Goal: Information Seeking & Learning: Learn about a topic

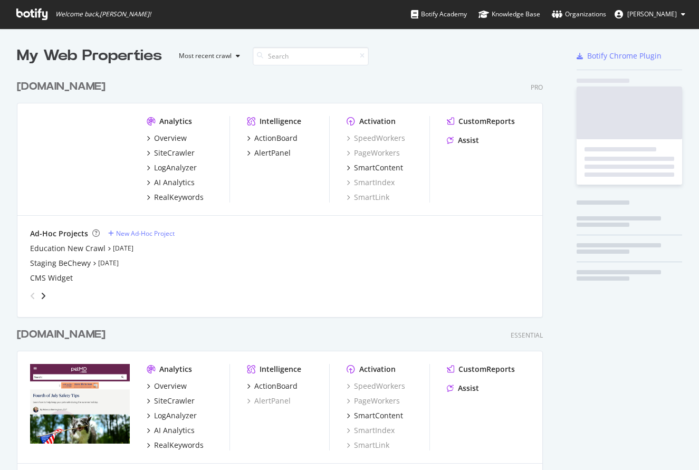
scroll to position [470, 699]
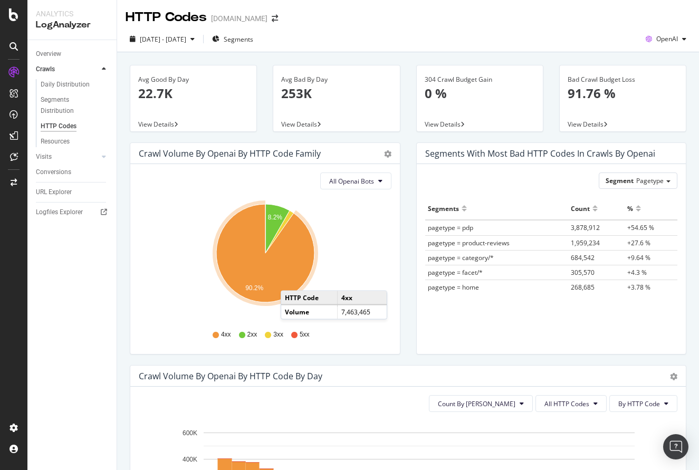
click at [291, 280] on icon "A chart." at bounding box center [265, 253] width 98 height 98
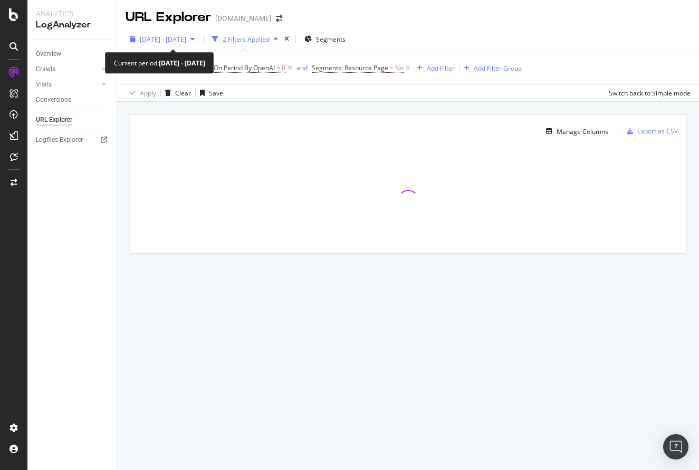
click at [186, 39] on span "[DATE] - [DATE]" at bounding box center [163, 39] width 46 height 9
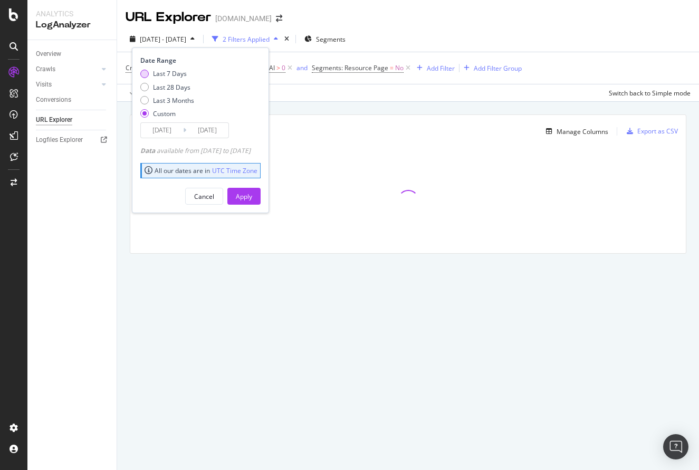
click at [170, 77] on div "Last 7 Days" at bounding box center [170, 73] width 34 height 9
type input "[DATE]"
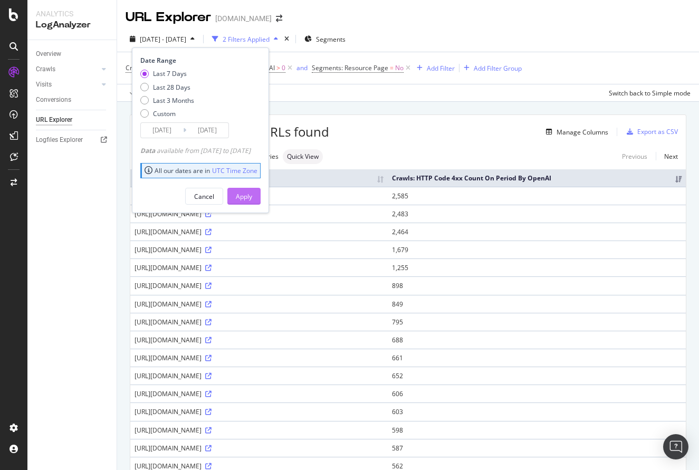
click at [252, 198] on div "Apply" at bounding box center [244, 196] width 16 height 9
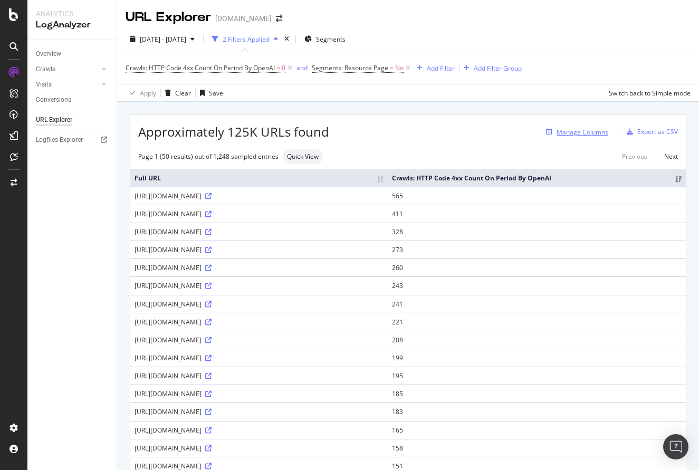
click at [585, 130] on div "Manage Columns" at bounding box center [583, 132] width 52 height 9
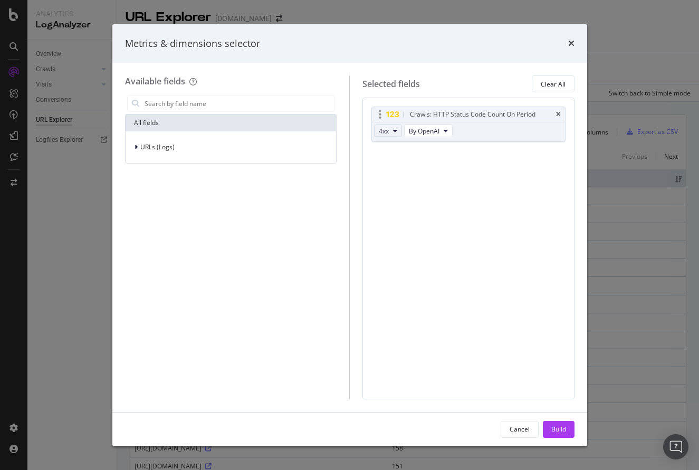
click at [391, 131] on button "4xx" at bounding box center [388, 131] width 28 height 13
click at [395, 144] on div "2xx" at bounding box center [397, 149] width 45 height 15
click at [436, 139] on div "2xx By Google" at bounding box center [414, 131] width 84 height 19
click at [435, 130] on span "By Google" at bounding box center [424, 131] width 30 height 9
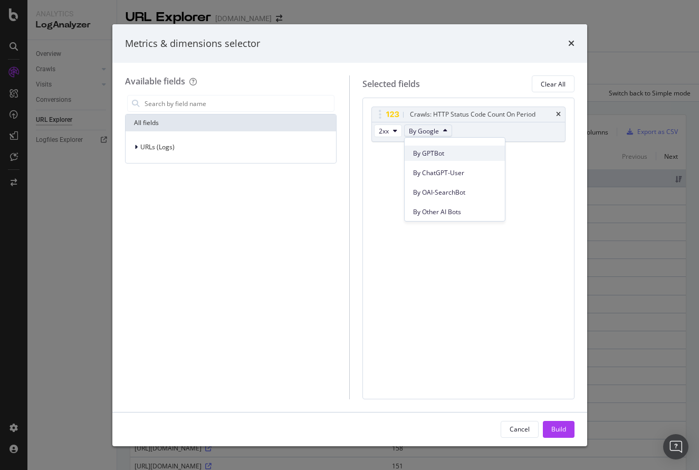
click at [467, 158] on div "By GPTBot" at bounding box center [455, 153] width 100 height 15
click at [564, 431] on div "Build" at bounding box center [558, 429] width 15 height 9
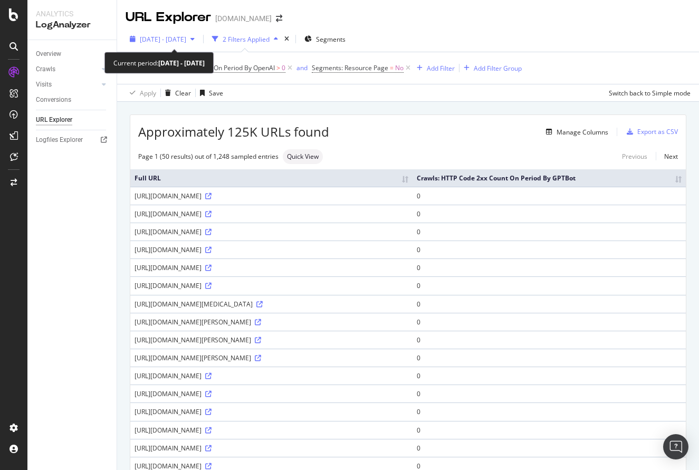
click at [186, 37] on span "[DATE] - [DATE]" at bounding box center [163, 39] width 46 height 9
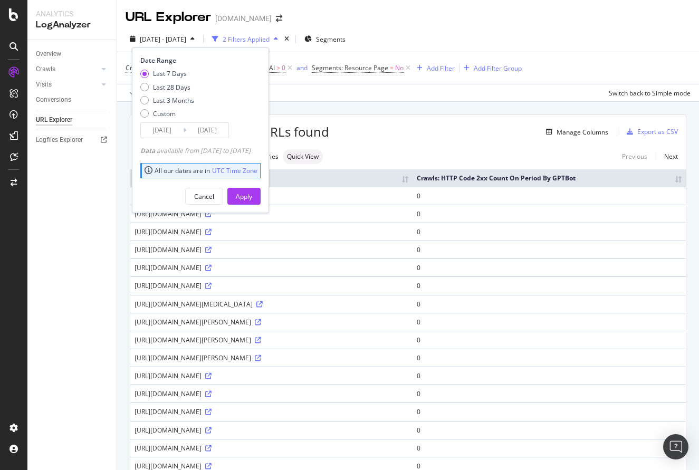
click at [219, 136] on input "[DATE]" at bounding box center [207, 130] width 42 height 15
